Goal: Task Accomplishment & Management: Manage account settings

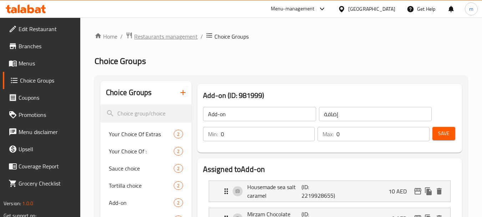
click at [167, 37] on span "Restaurants management" at bounding box center [166, 36] width 64 height 9
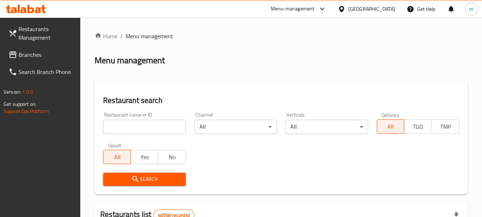
click at [29, 55] on span "Branches" at bounding box center [47, 54] width 56 height 9
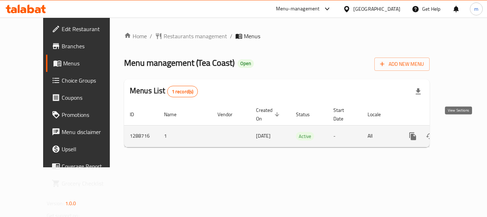
click at [461, 133] on icon "enhanced table" at bounding box center [464, 136] width 6 height 6
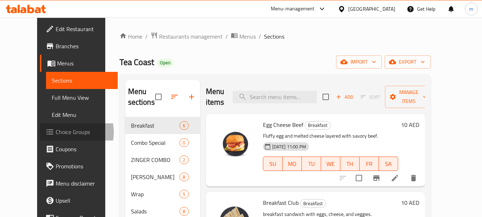
click at [56, 132] on span "Choice Groups" at bounding box center [84, 131] width 56 height 9
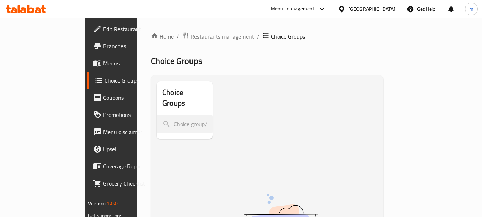
click at [191, 35] on span "Restaurants management" at bounding box center [223, 36] width 64 height 9
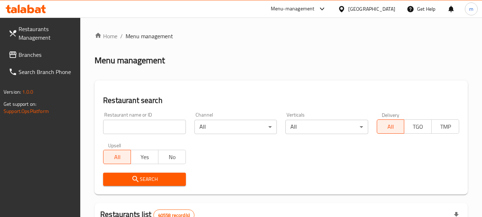
click at [126, 124] on input "search" at bounding box center [144, 127] width 82 height 14
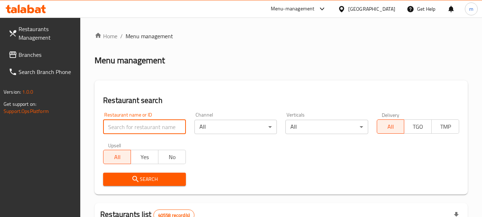
paste input "697318"
type input "697318"
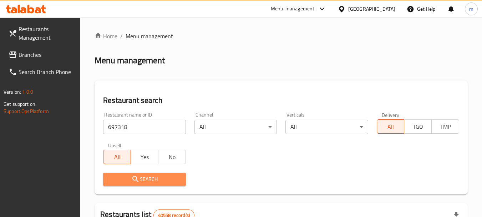
click at [144, 180] on span "Search" at bounding box center [144, 178] width 71 height 9
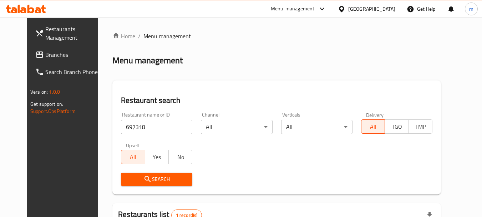
click at [45, 52] on span "Branches" at bounding box center [73, 54] width 56 height 9
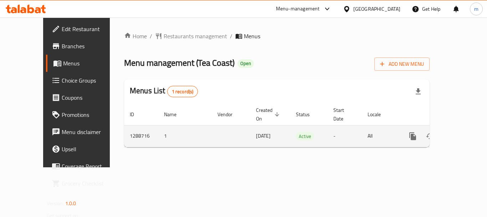
click at [461, 133] on icon "enhanced table" at bounding box center [464, 136] width 6 height 6
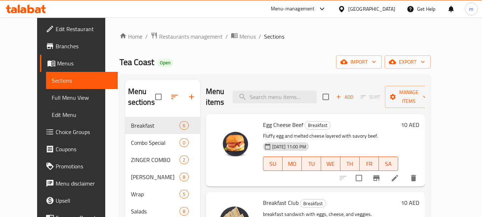
click at [56, 29] on span "Edit Restaurant" at bounding box center [84, 29] width 56 height 9
